Goal: Task Accomplishment & Management: Manage account settings

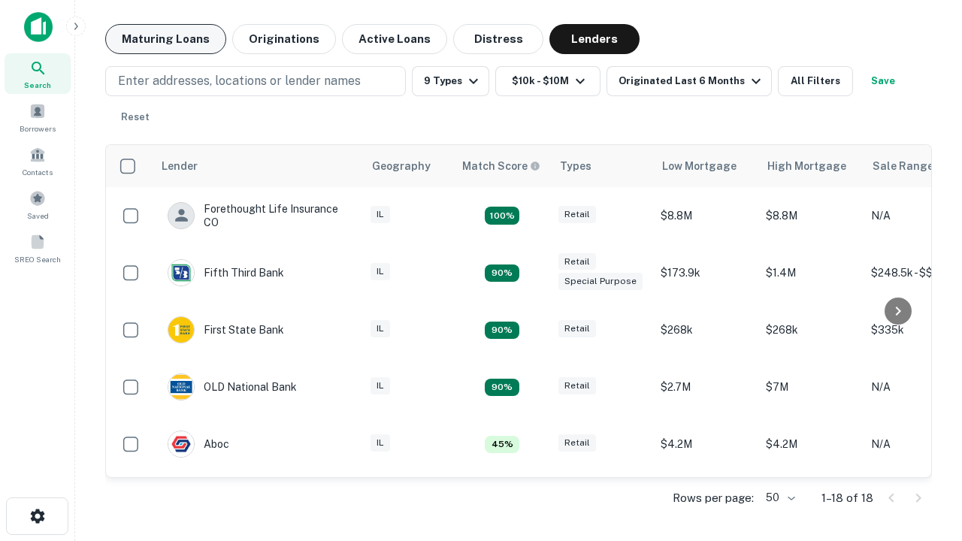
click at [165, 39] on button "Maturing Loans" at bounding box center [165, 39] width 121 height 30
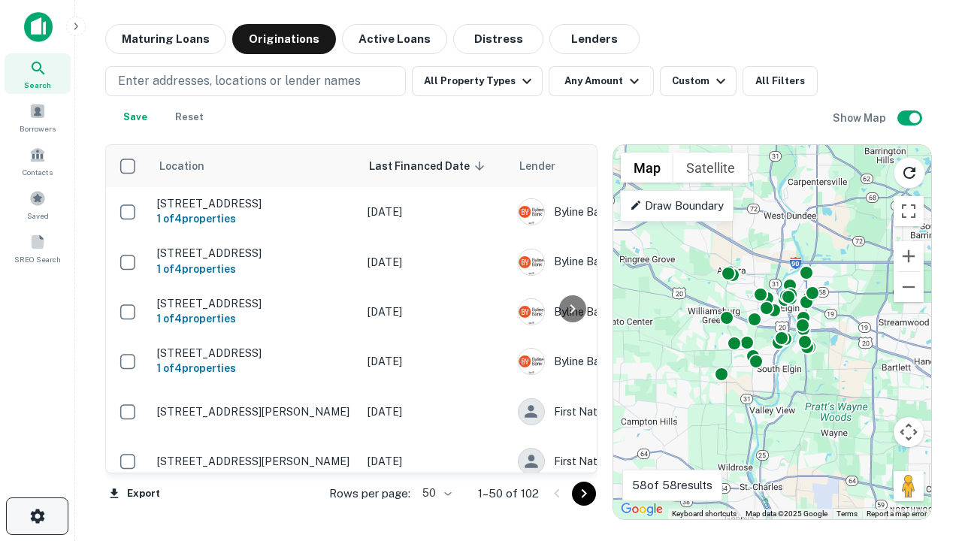
click at [37, 516] on icon "button" at bounding box center [38, 516] width 18 height 18
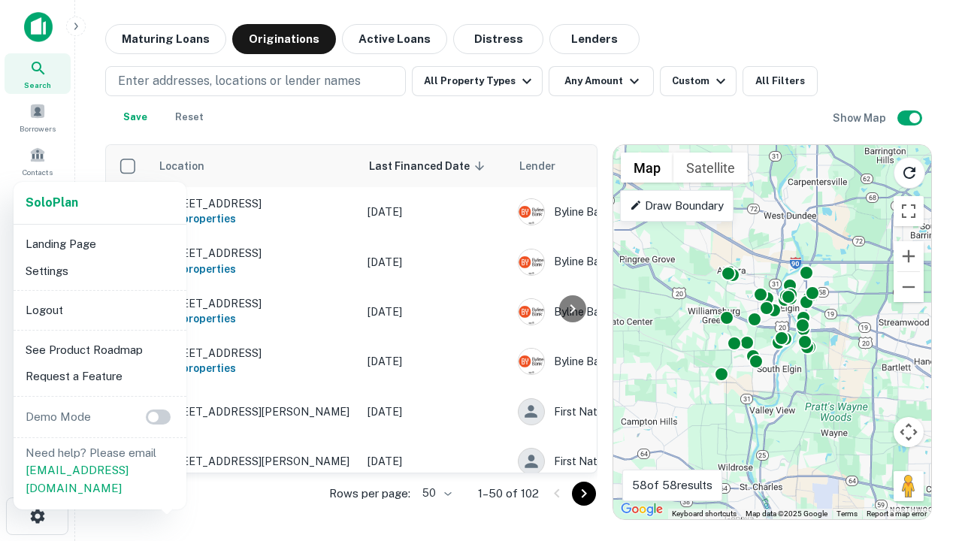
click at [99, 310] on li "Logout" at bounding box center [100, 310] width 161 height 27
